Goal: Check status

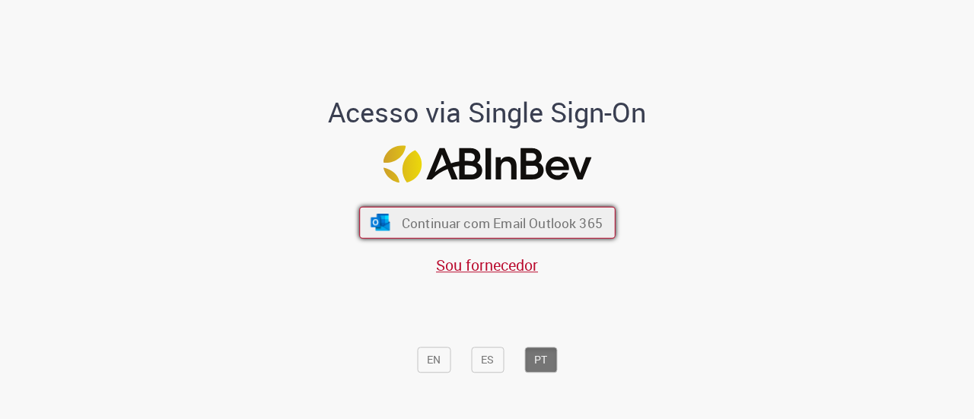
click at [489, 233] on button "Continuar com Email Outlook 365" at bounding box center [487, 223] width 256 height 32
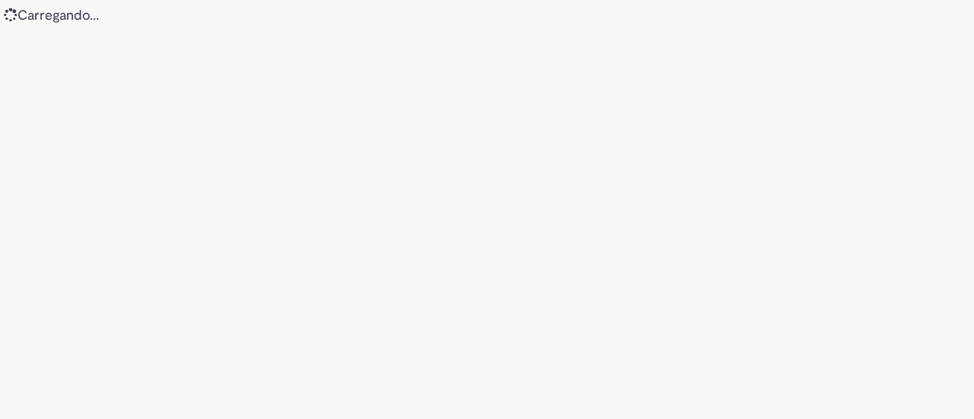
click at [597, 275] on div "Loading..." at bounding box center [487, 209] width 974 height 419
